Goal: Check status: Check status

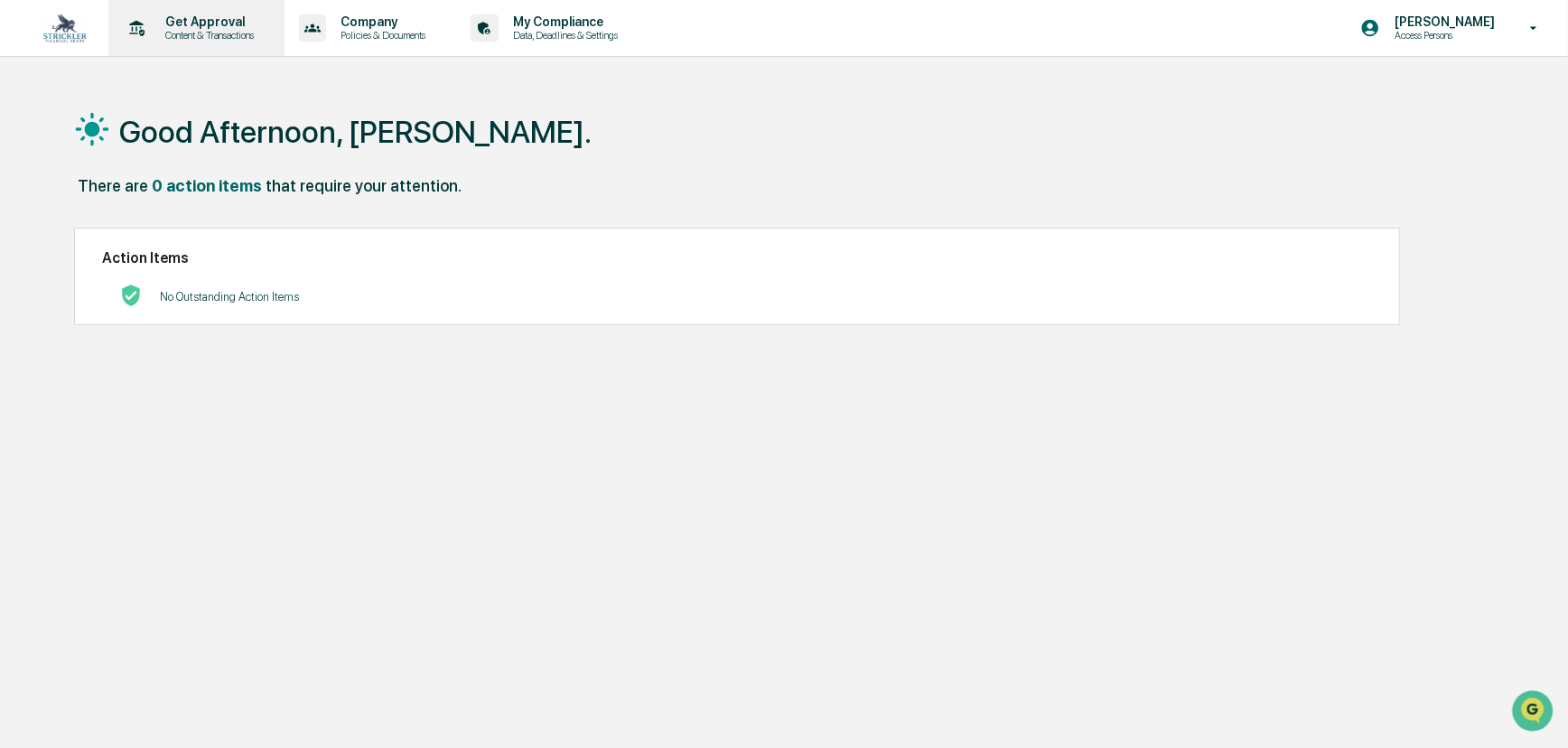
click at [201, 21] on p "Get Approval" at bounding box center [207, 21] width 112 height 14
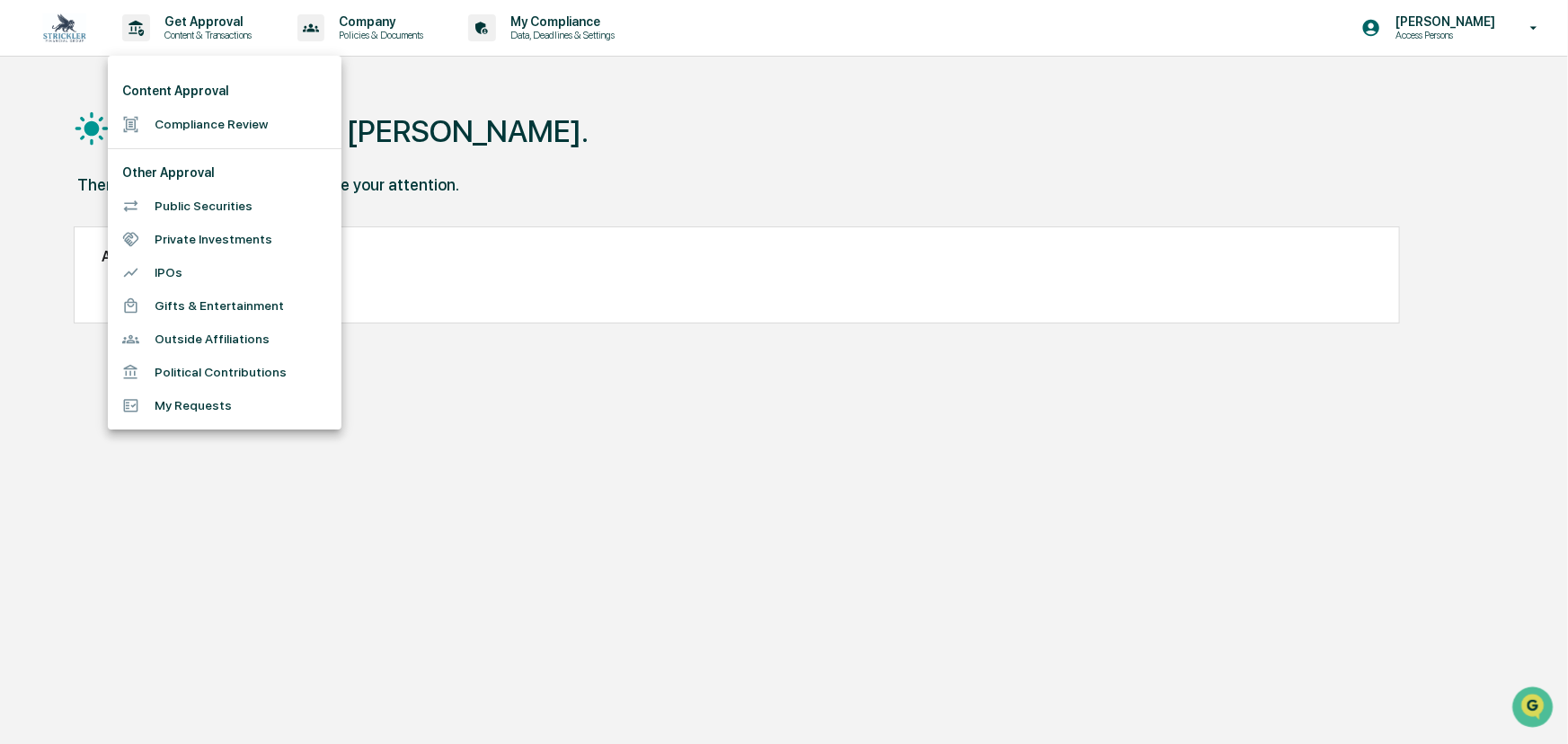
click at [237, 116] on li "Compliance Review" at bounding box center [224, 123] width 234 height 33
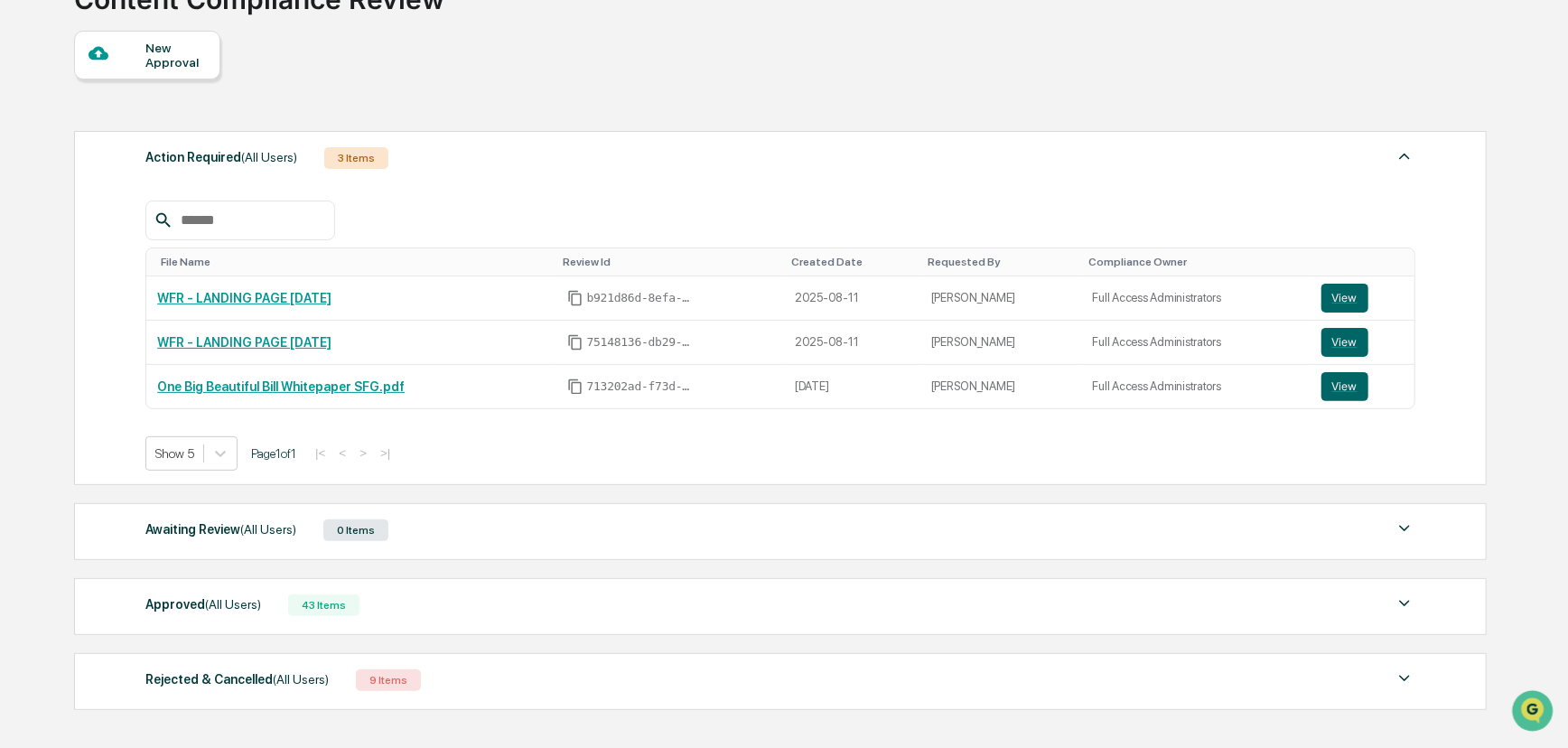
scroll to position [246, 0]
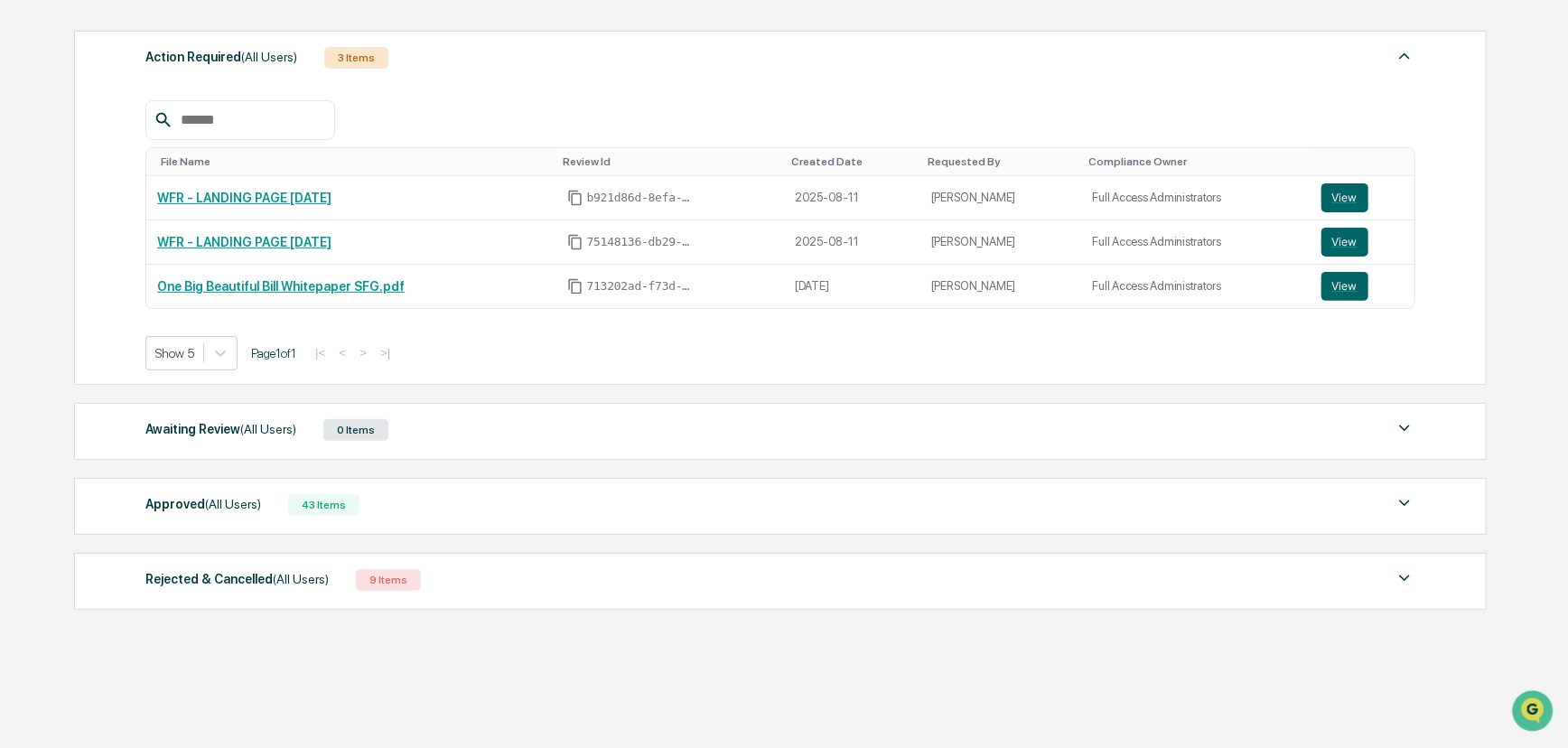
drag, startPoint x: 264, startPoint y: 506, endPoint x: 269, endPoint y: 515, distance: 10.5
click at [264, 508] on div "Approved (All Users) 43 Items" at bounding box center [780, 504] width 1270 height 25
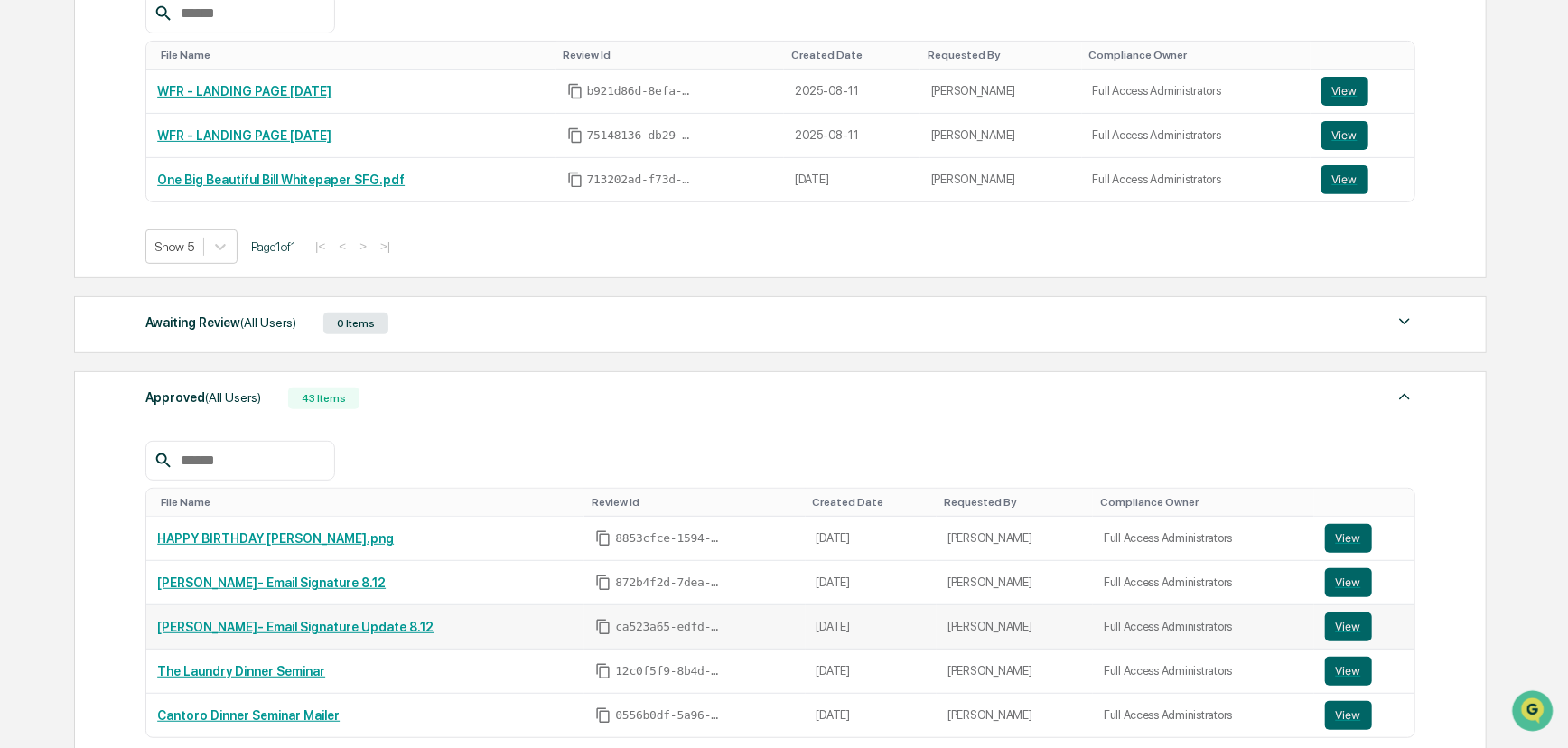
scroll to position [492, 0]
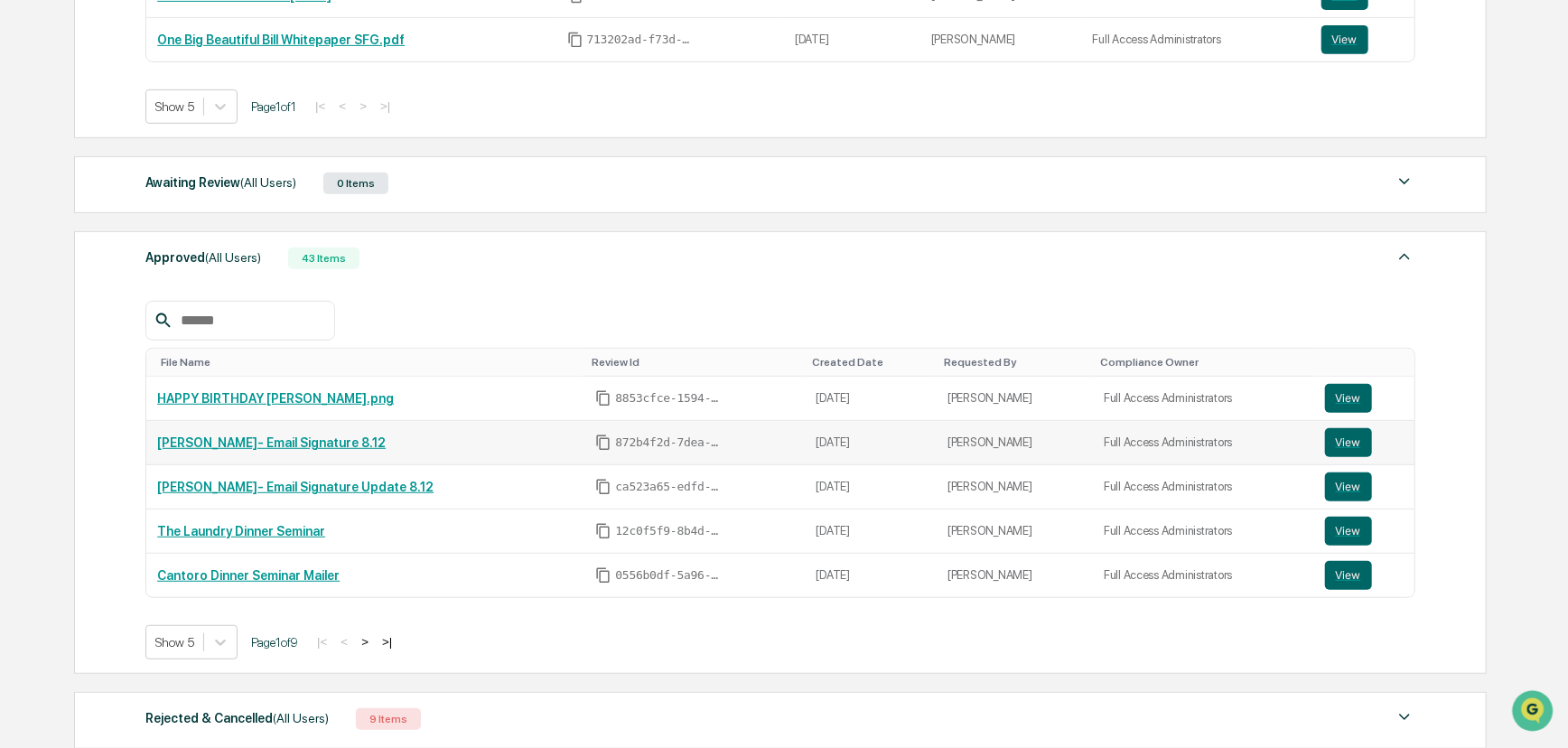
click at [254, 442] on link "[PERSON_NAME]- Email Signature 8.12" at bounding box center [271, 442] width 229 height 14
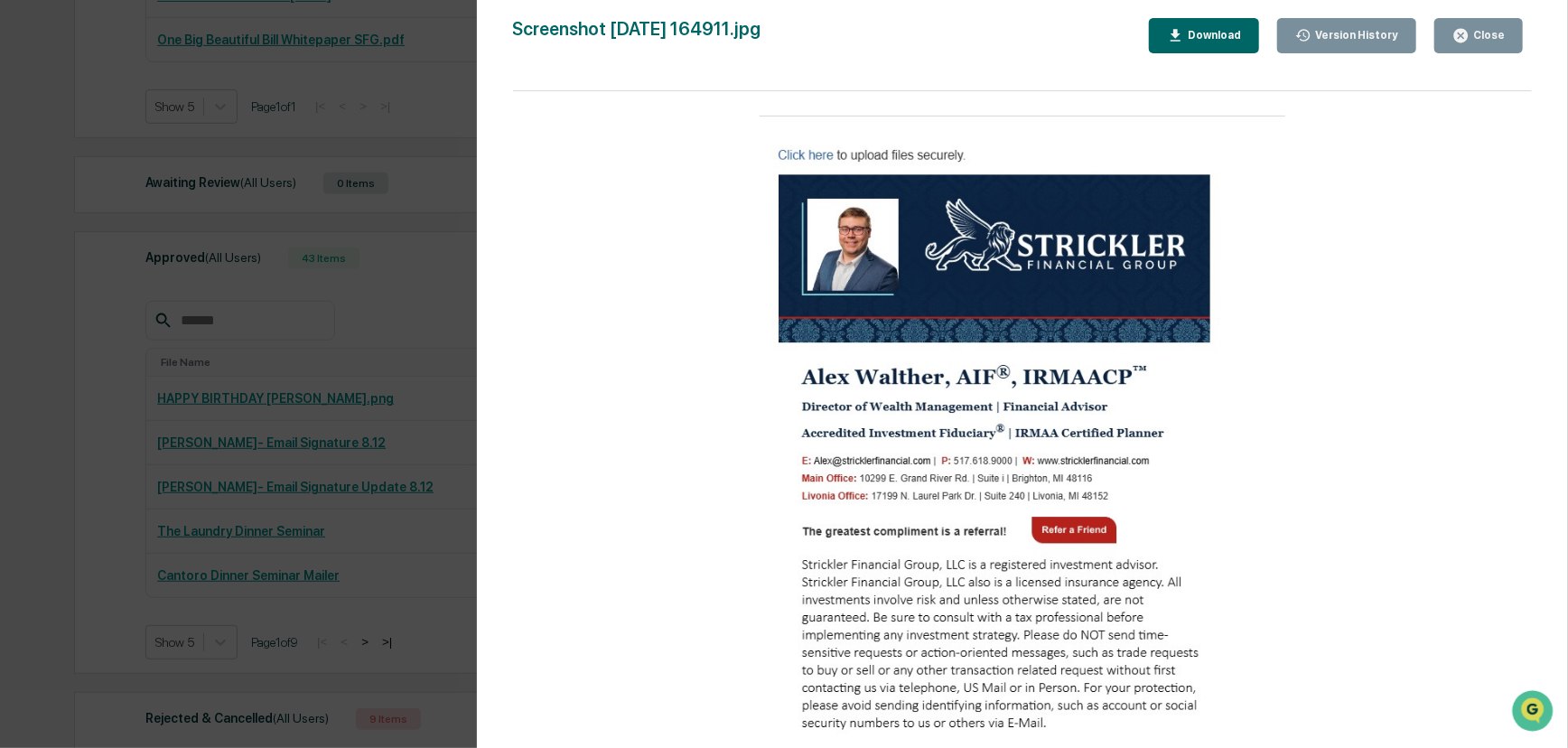
drag, startPoint x: 1481, startPoint y: 0, endPoint x: 1262, endPoint y: 122, distance: 251.1
click at [1262, 122] on img at bounding box center [1023, 427] width 527 height 641
click at [1219, 413] on img at bounding box center [1023, 427] width 527 height 641
click at [1300, 365] on div at bounding box center [1022, 428] width 1019 height 675
click at [436, 185] on div "Version History [DATE] 08:49 PM [PERSON_NAME] [DATE] 08:50 PM [PERSON_NAME] Scr…" at bounding box center [784, 374] width 1568 height 748
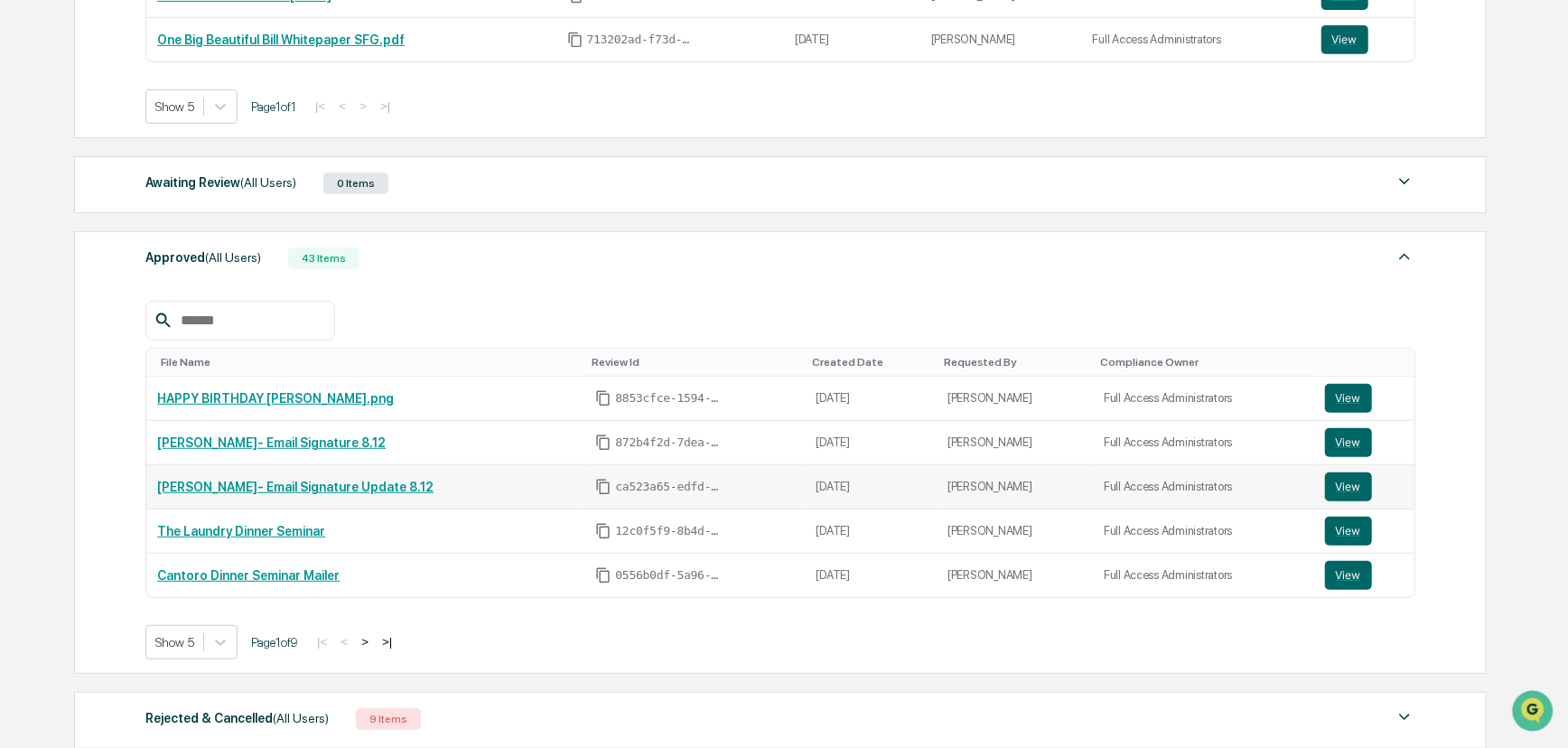
click at [238, 493] on link "[PERSON_NAME]- Email Signature Update 8.12" at bounding box center [295, 487] width 276 height 14
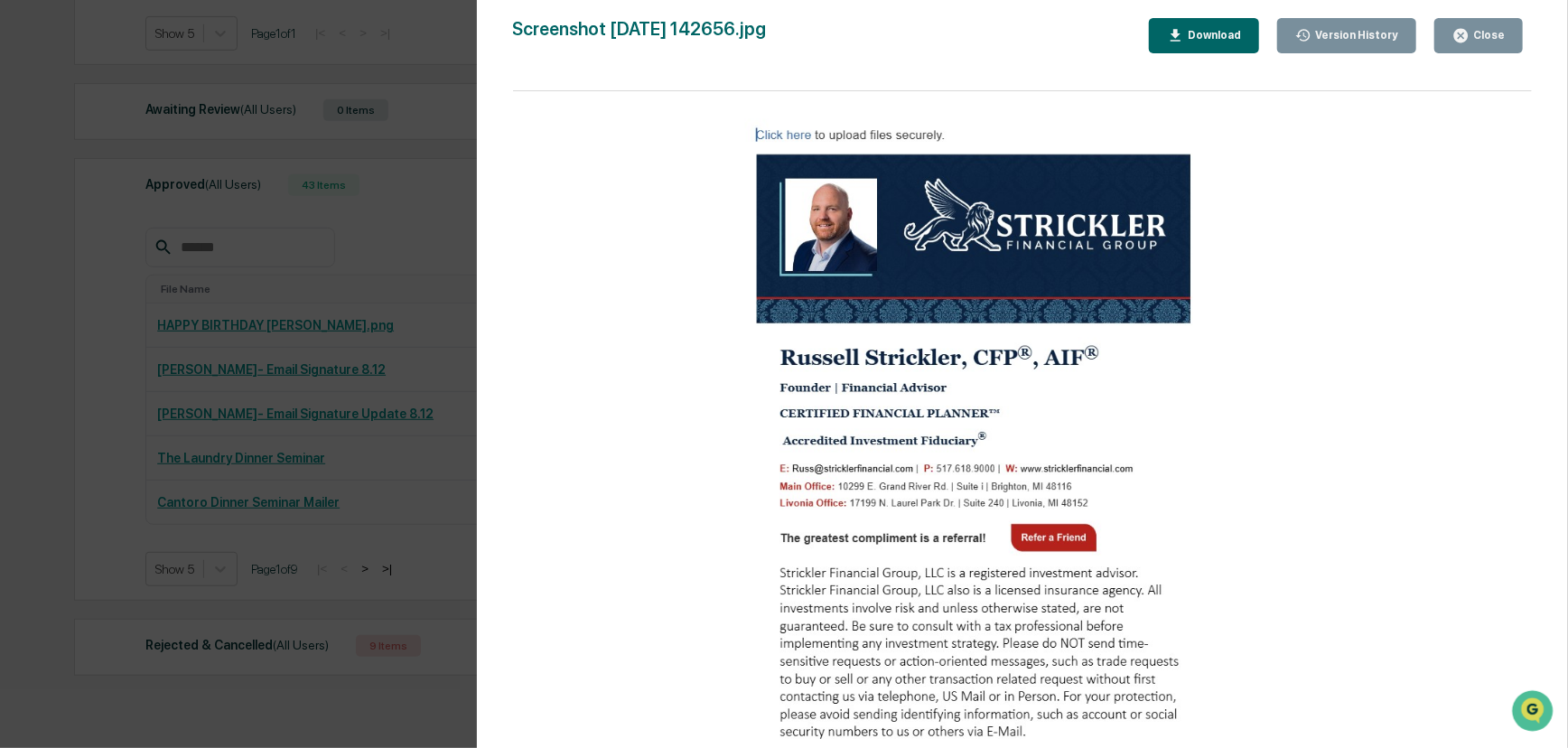
scroll to position [483, 0]
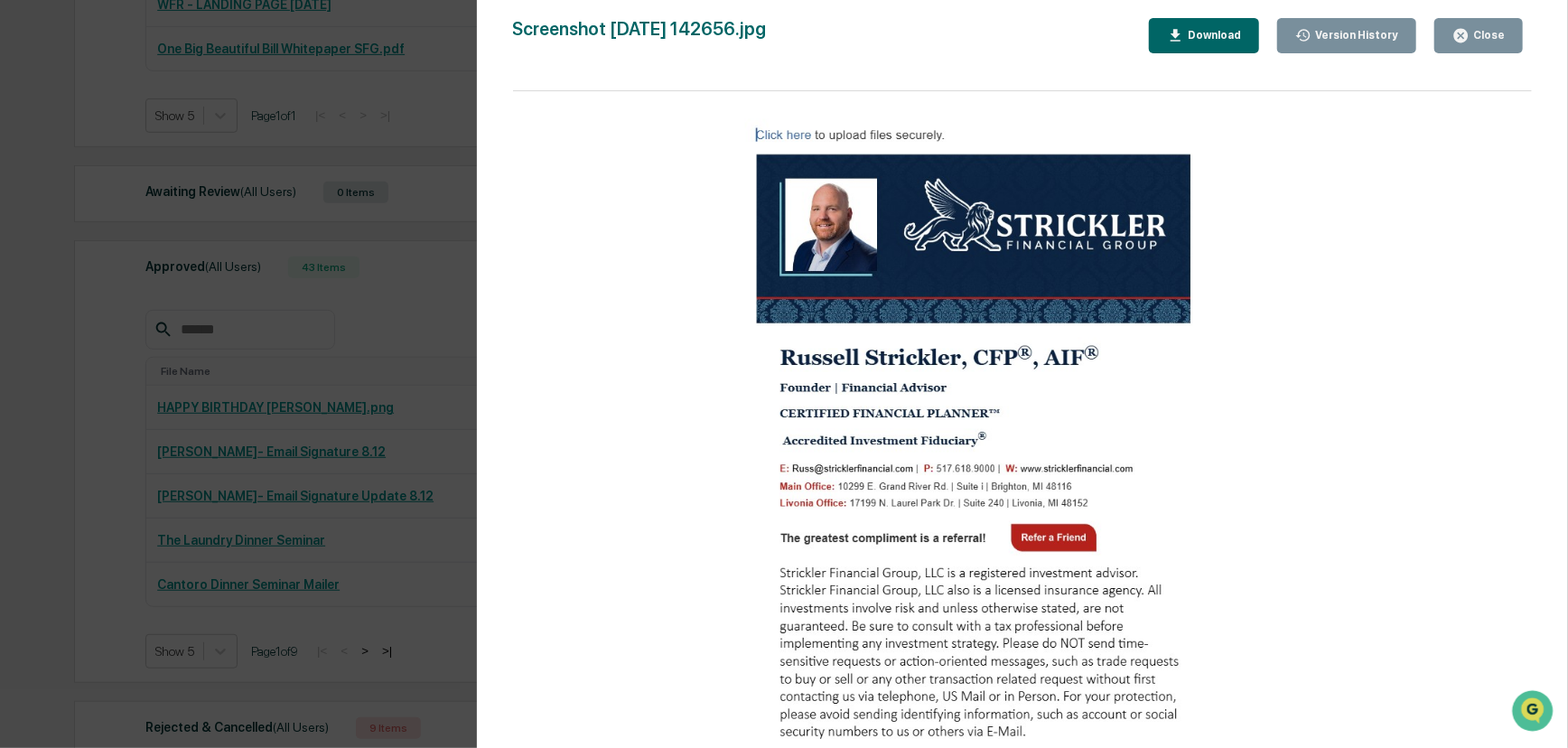
click at [1470, 23] on button "Close" at bounding box center [1478, 35] width 89 height 35
